Goal: Check status: Check status

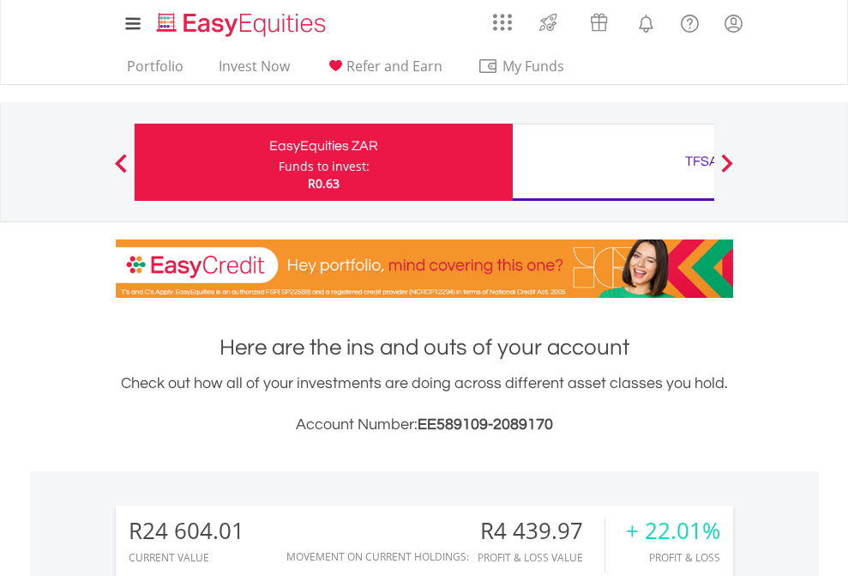
click at [279, 162] on div "Funds to invest:" at bounding box center [324, 166] width 91 height 17
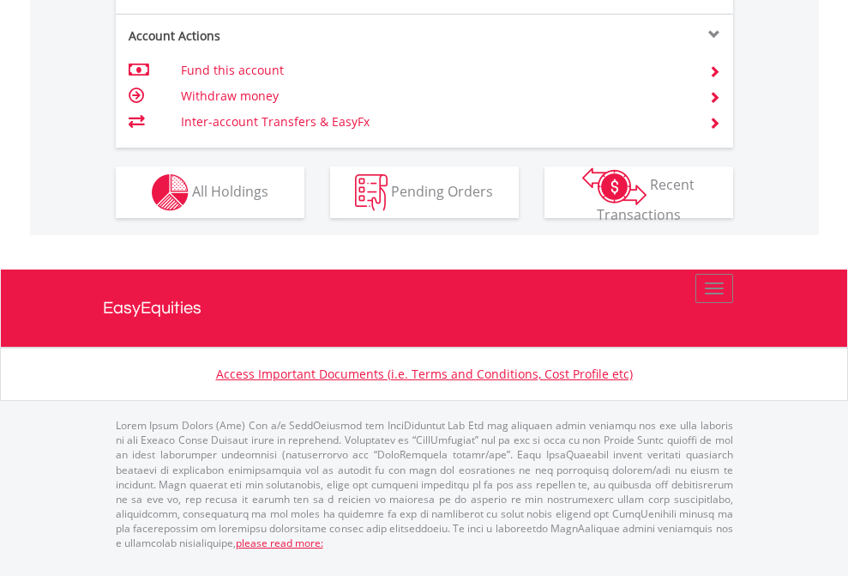
scroll to position [1747, 0]
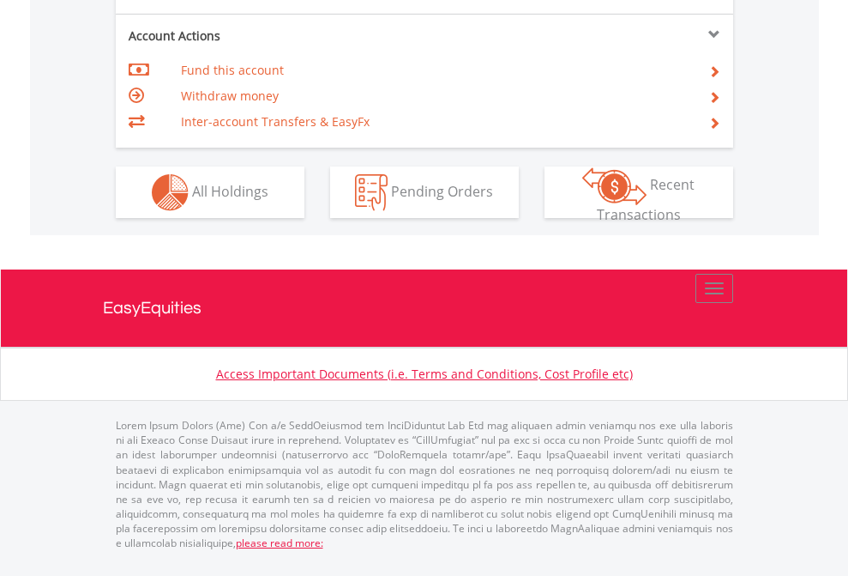
scroll to position [1610, 0]
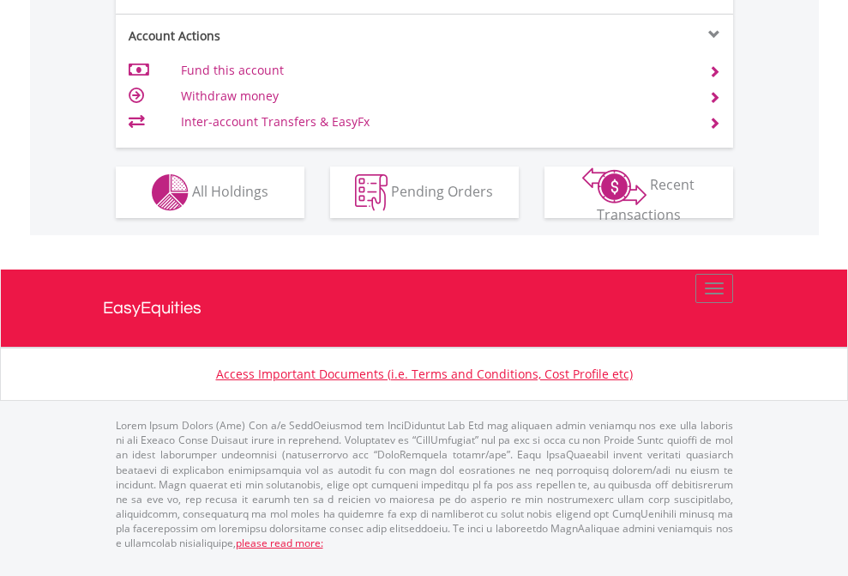
scroll to position [1610, 0]
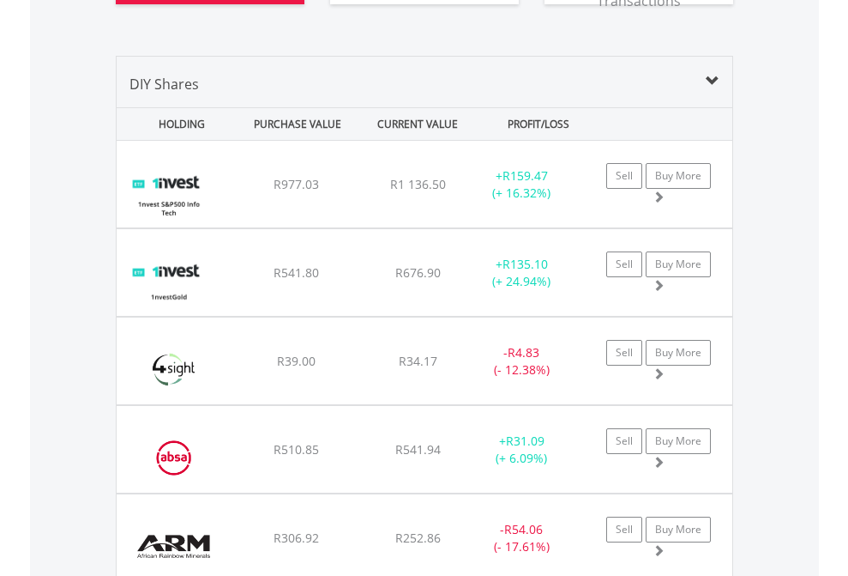
scroll to position [2045, 0]
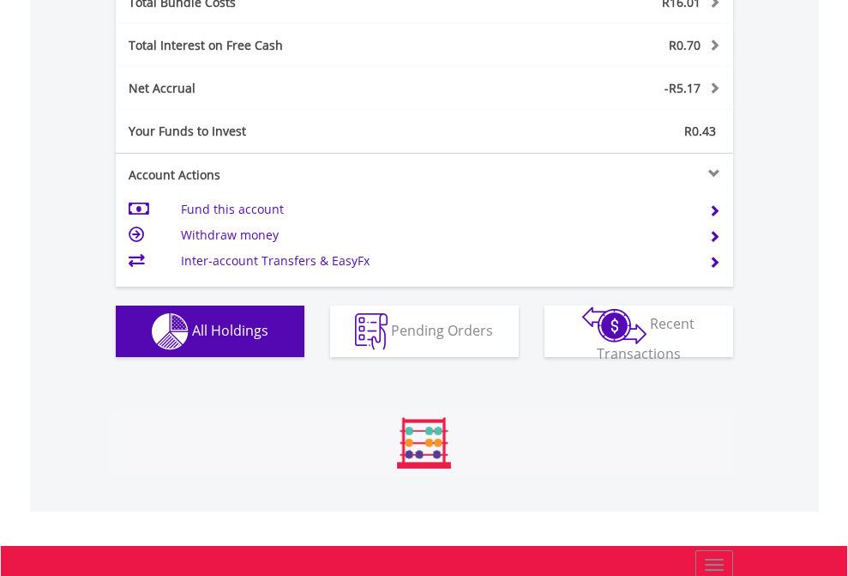
scroll to position [2011, 0]
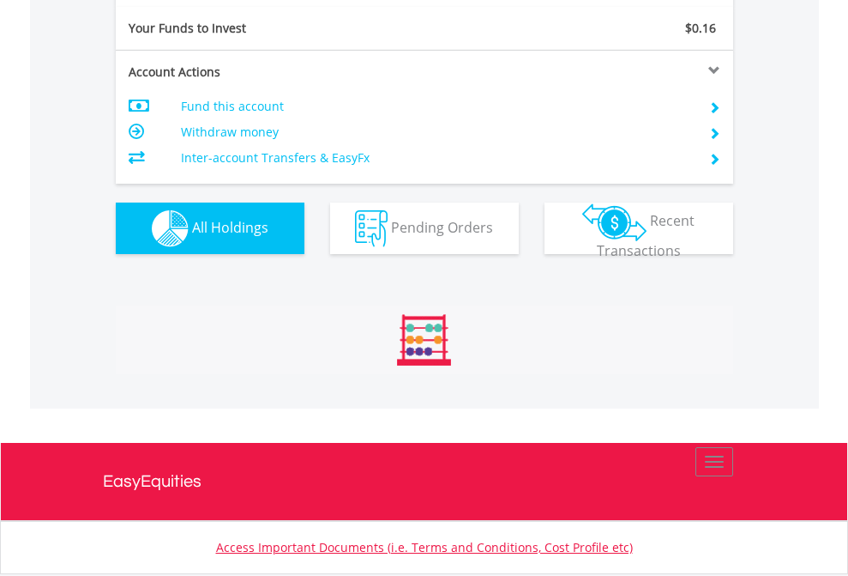
scroll to position [165, 269]
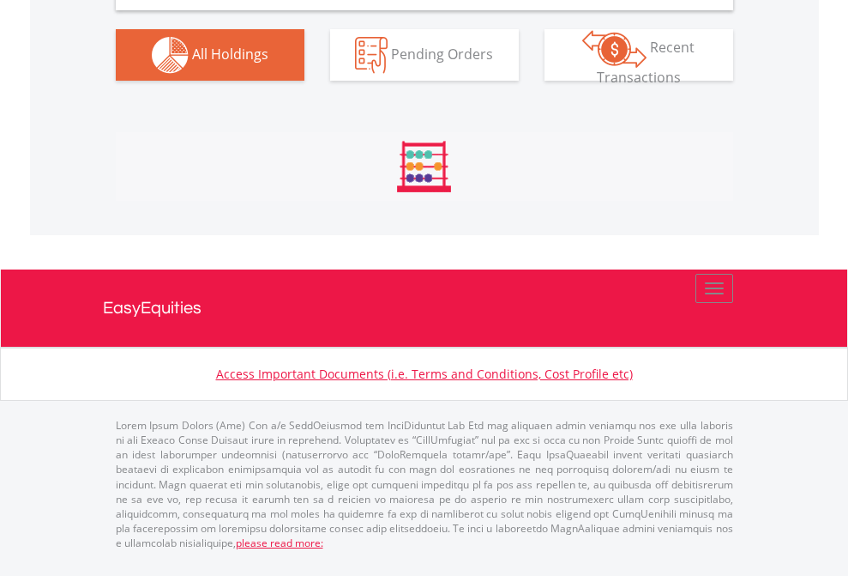
scroll to position [1658, 0]
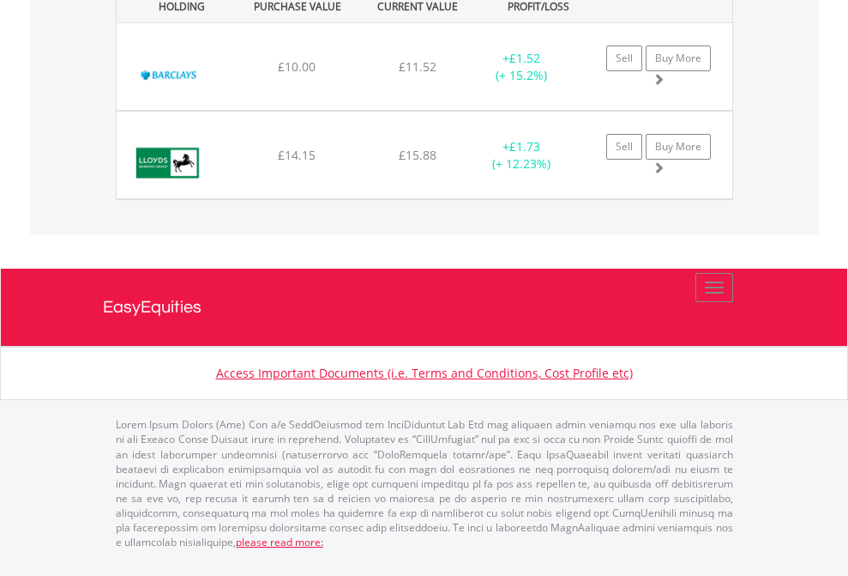
scroll to position [165, 269]
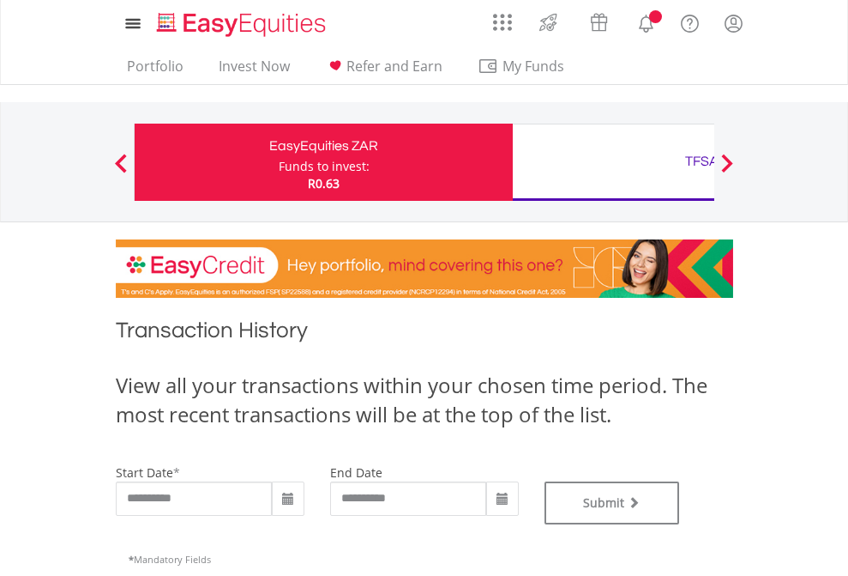
type input "**********"
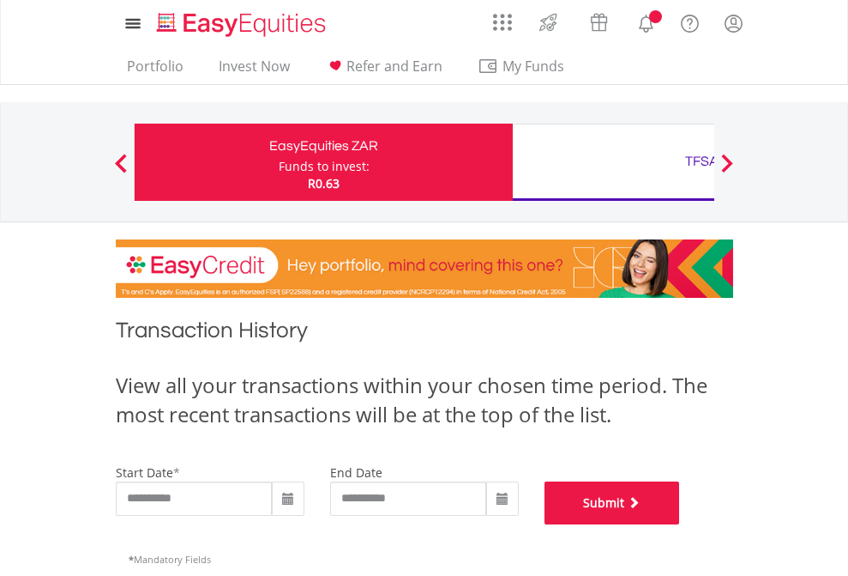
click at [680, 524] on button "Submit" at bounding box center [613, 502] width 136 height 43
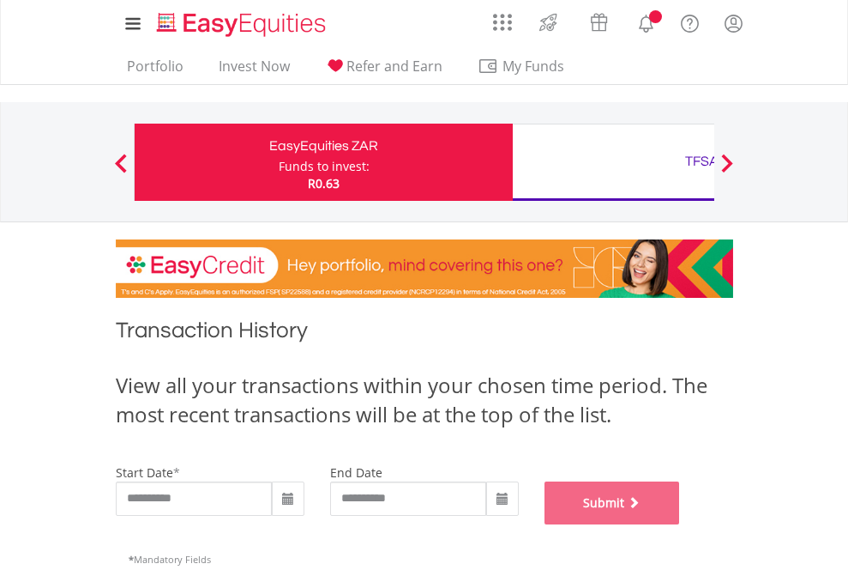
scroll to position [696, 0]
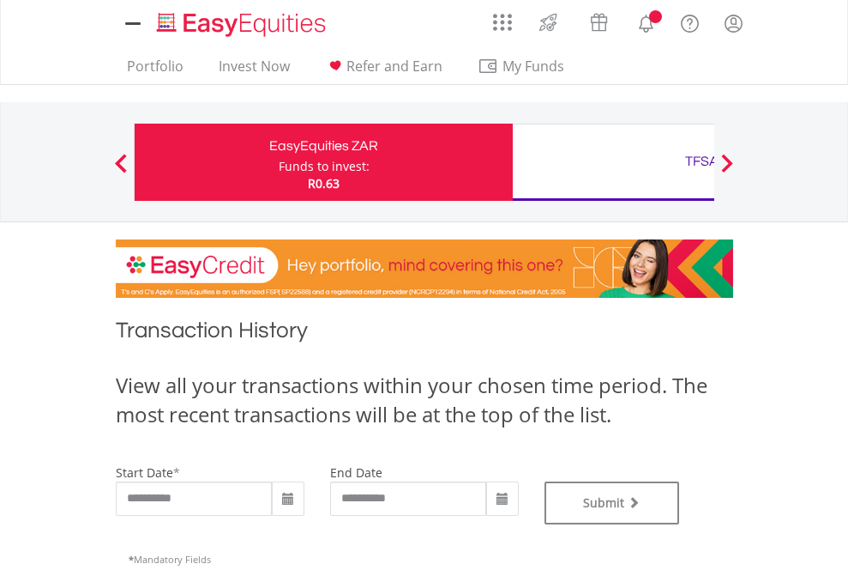
click at [613, 162] on div "TFSA" at bounding box center [702, 161] width 358 height 24
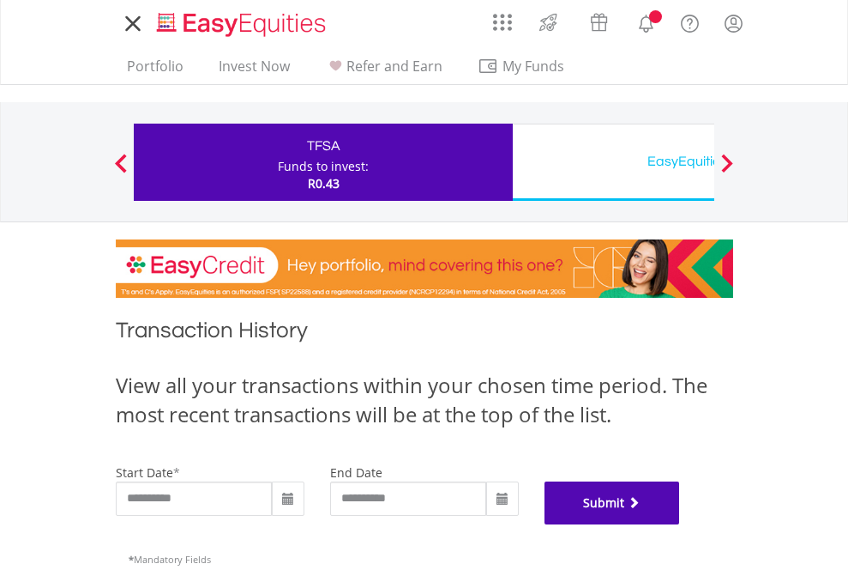
click at [680, 524] on button "Submit" at bounding box center [613, 502] width 136 height 43
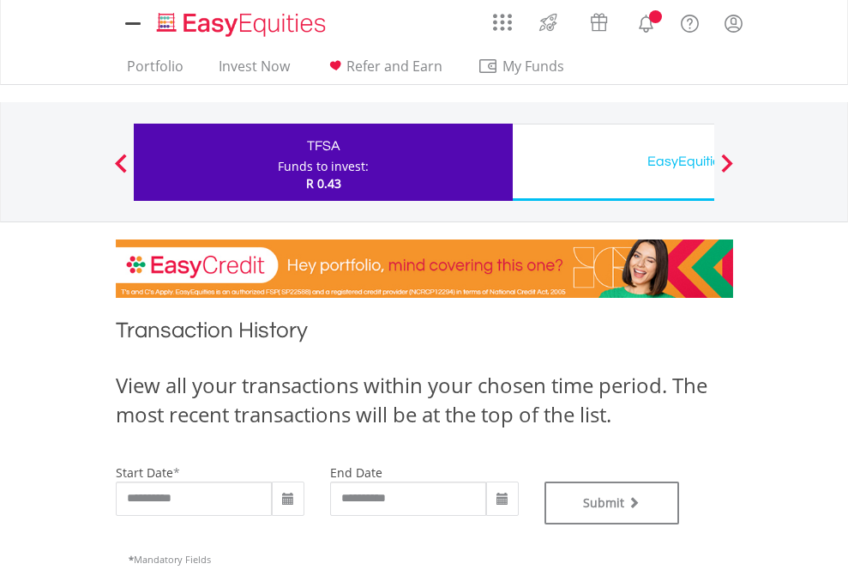
click at [613, 162] on div "EasyEquities USD" at bounding box center [702, 161] width 358 height 24
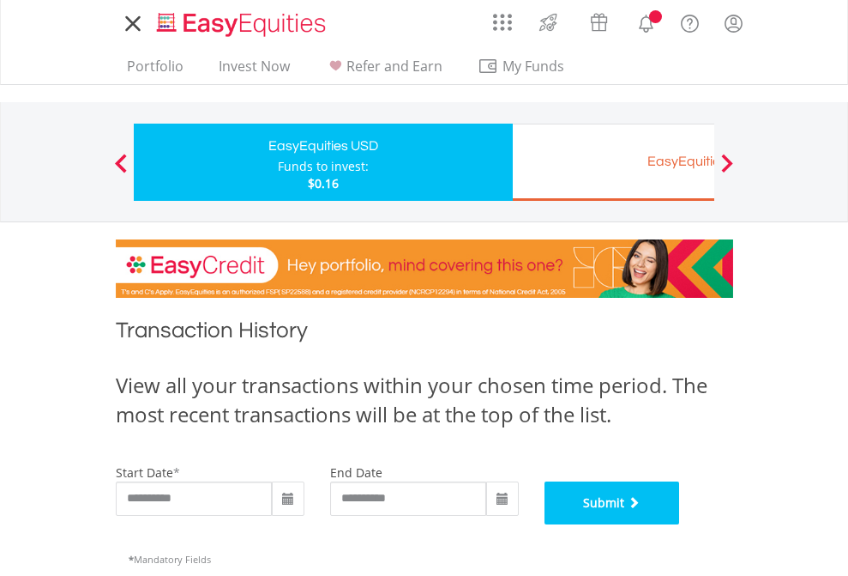
click at [680, 524] on button "Submit" at bounding box center [613, 502] width 136 height 43
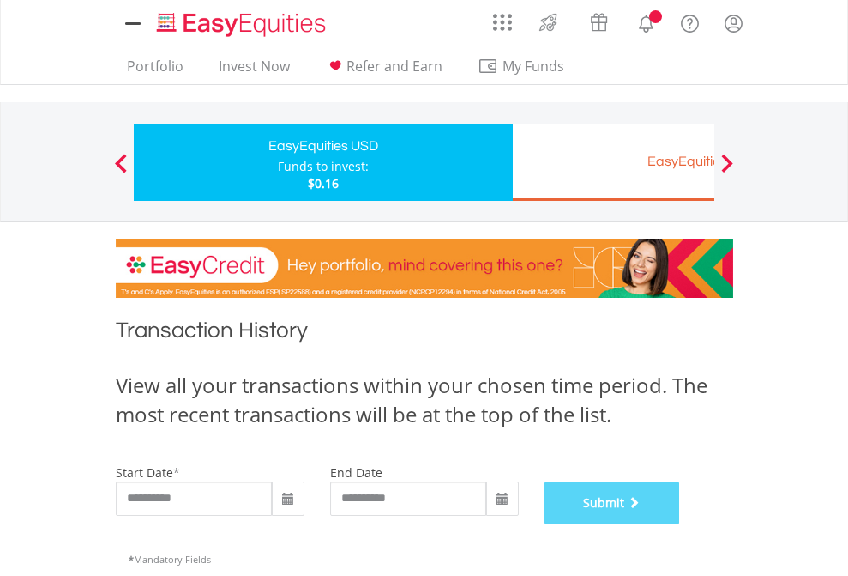
scroll to position [696, 0]
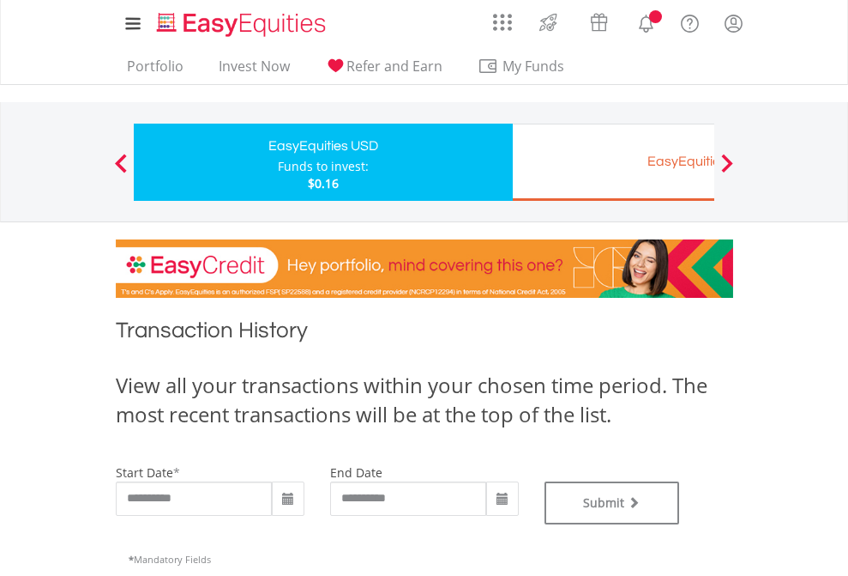
click at [613, 162] on div "EasyEquities EUR" at bounding box center [702, 161] width 358 height 24
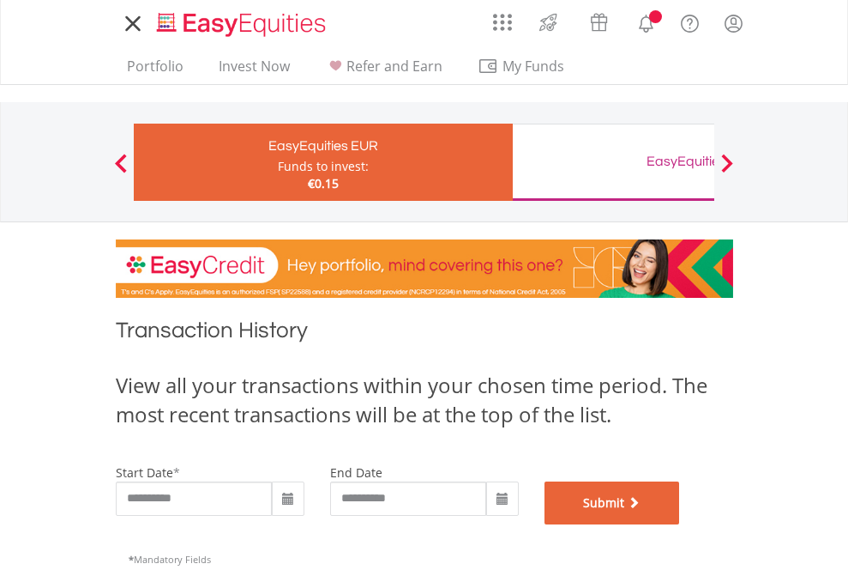
click at [680, 524] on button "Submit" at bounding box center [613, 502] width 136 height 43
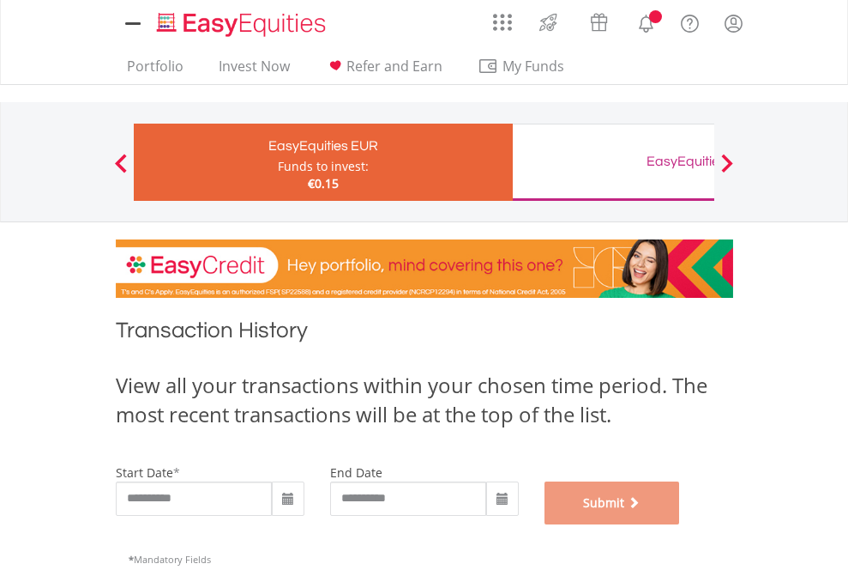
scroll to position [696, 0]
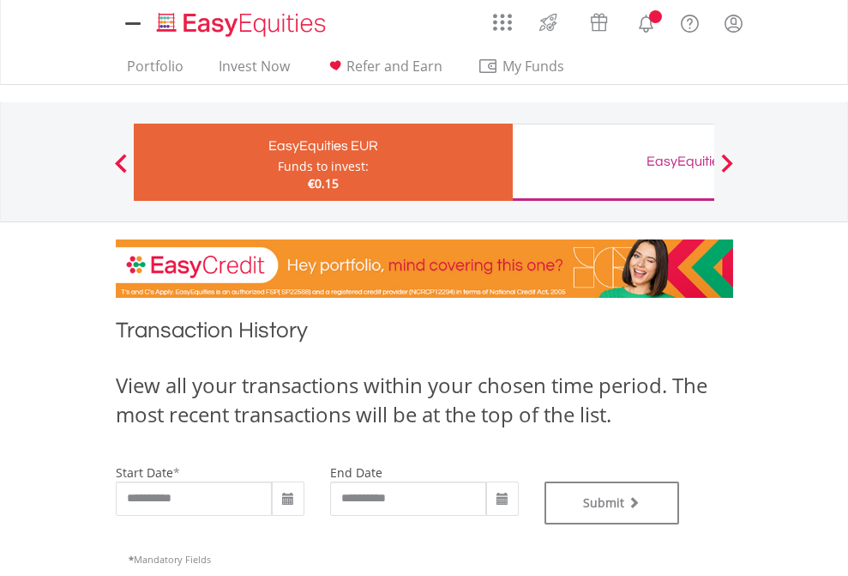
click at [613, 162] on div "EasyEquities GBP" at bounding box center [702, 161] width 358 height 24
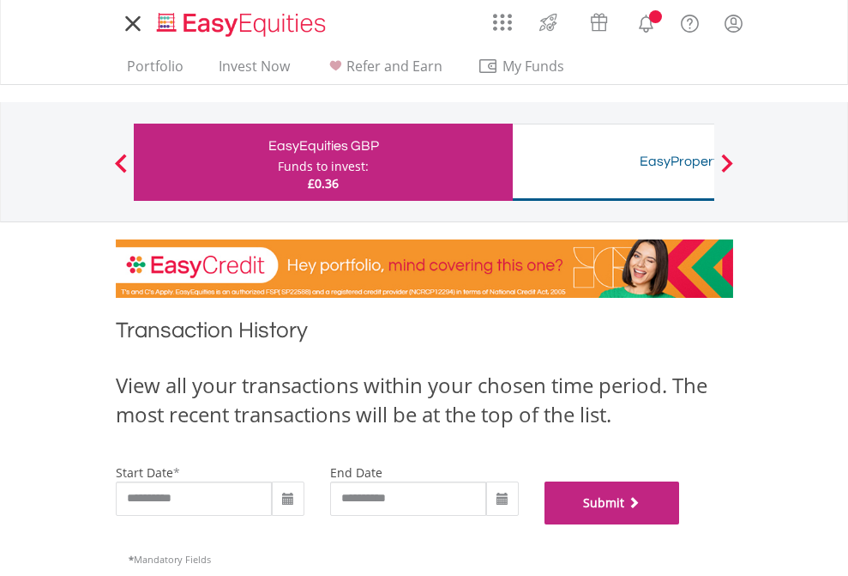
click at [680, 524] on button "Submit" at bounding box center [613, 502] width 136 height 43
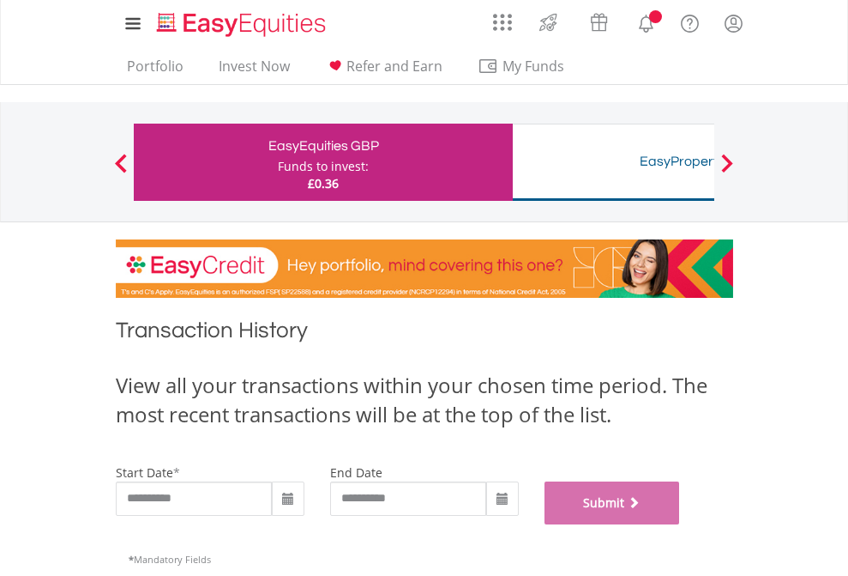
scroll to position [696, 0]
